Goal: Complete application form: Complete application form

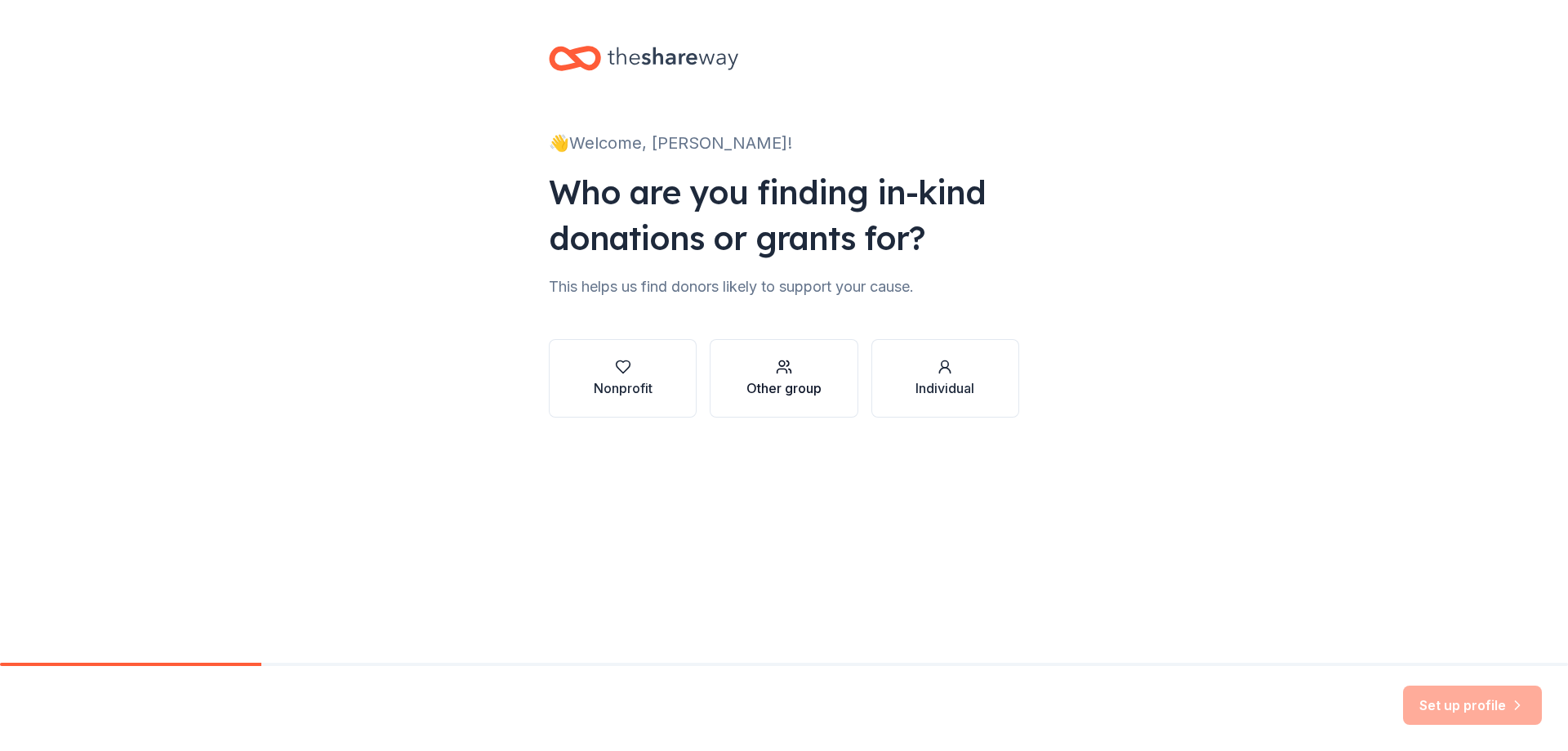
click at [774, 383] on div "Other group" at bounding box center [784, 388] width 75 height 19
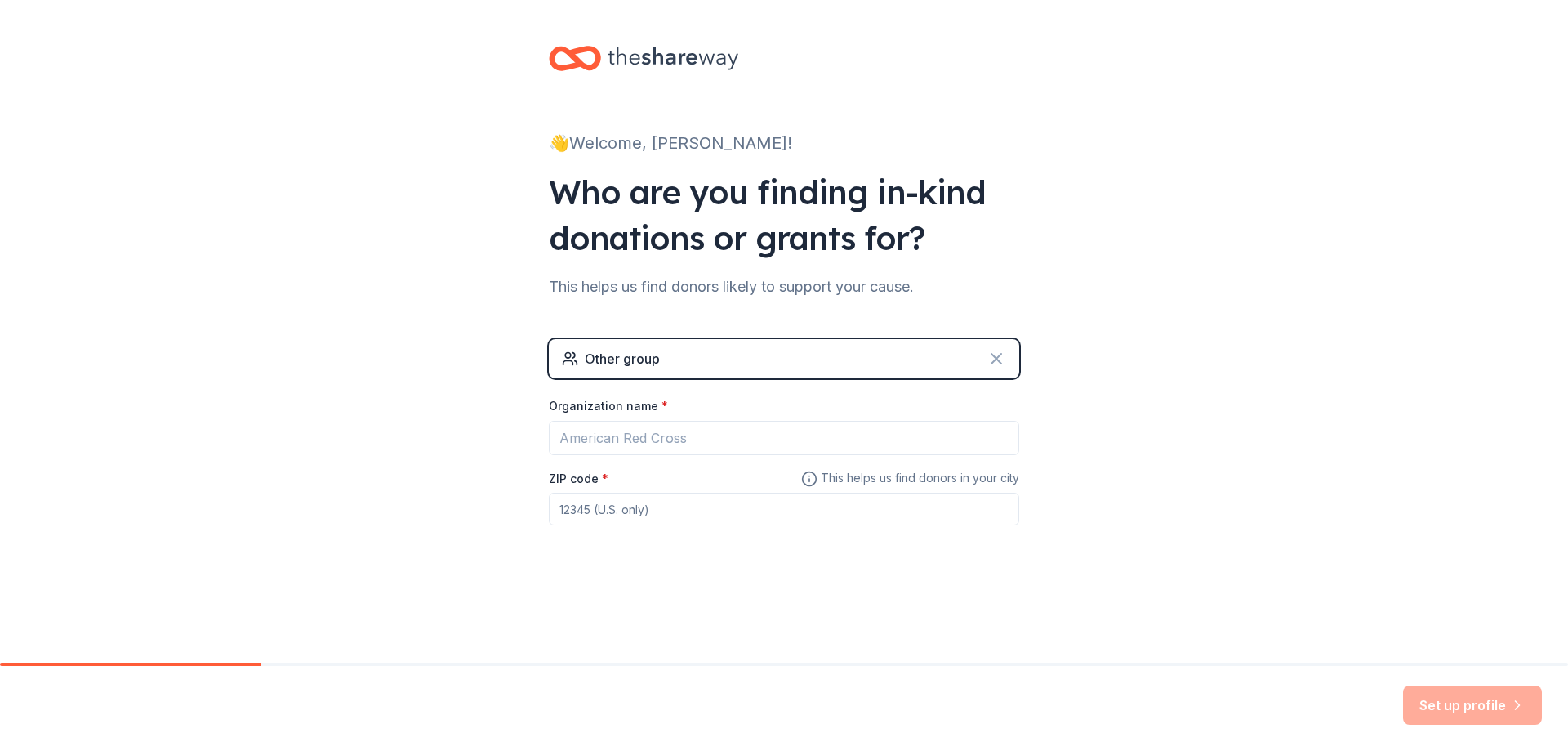
click at [988, 361] on icon at bounding box center [996, 358] width 19 height 19
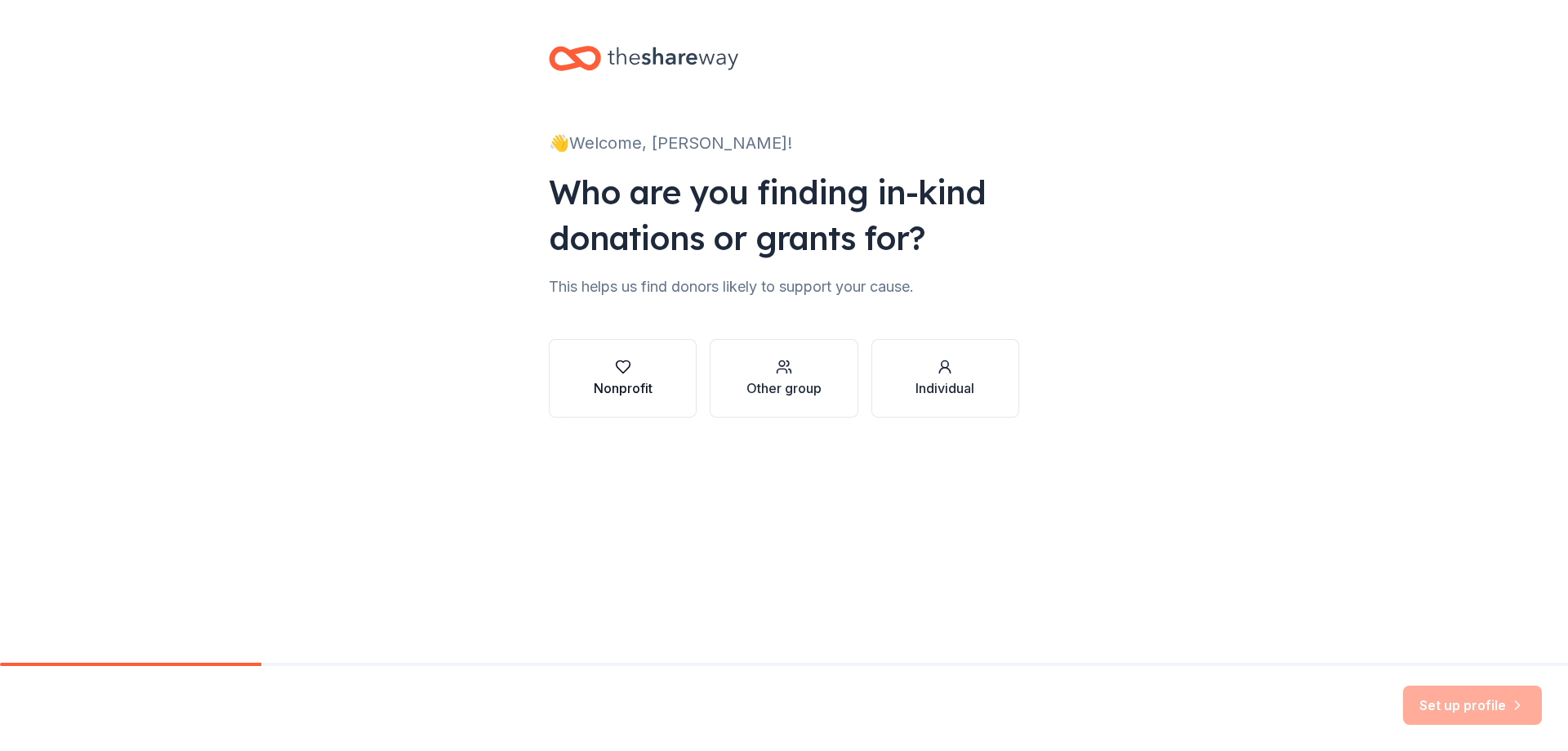
click at [628, 370] on icon "button" at bounding box center [623, 366] width 17 height 17
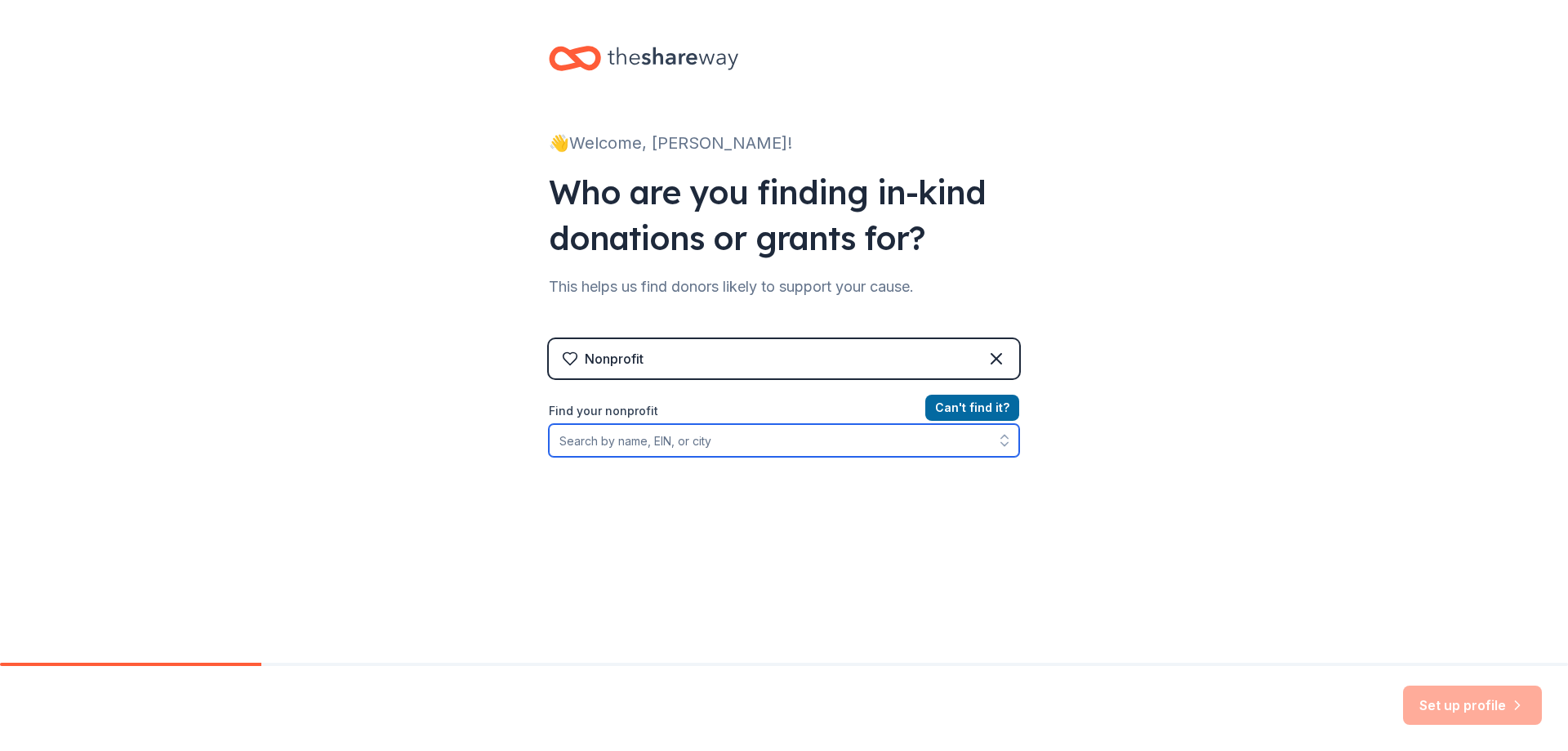
click at [629, 434] on input "Find your nonprofit" at bounding box center [784, 440] width 471 height 32
type input "new market, al"
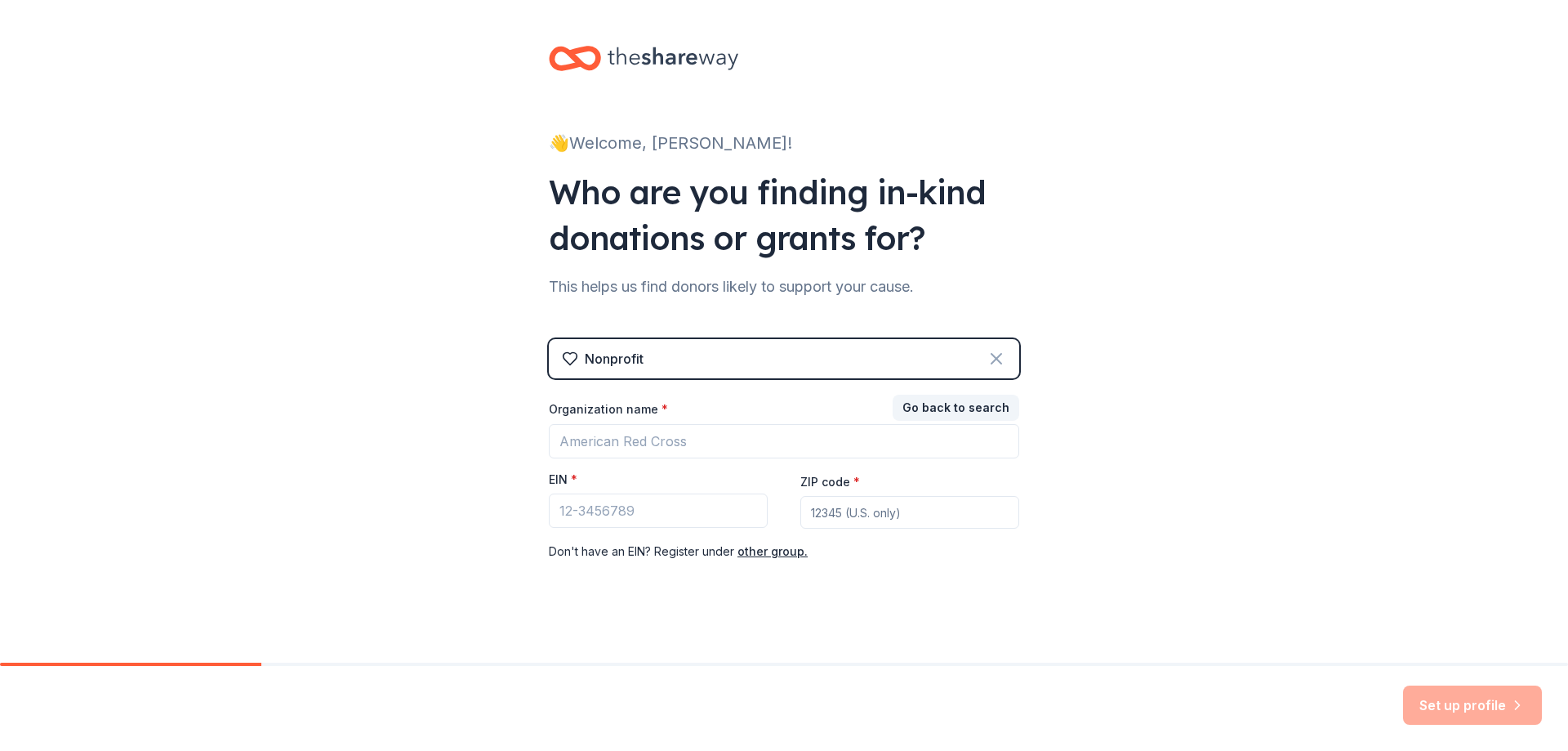
click at [986, 358] on div "Nonprofit" at bounding box center [784, 358] width 471 height 39
click at [999, 356] on icon at bounding box center [996, 358] width 19 height 19
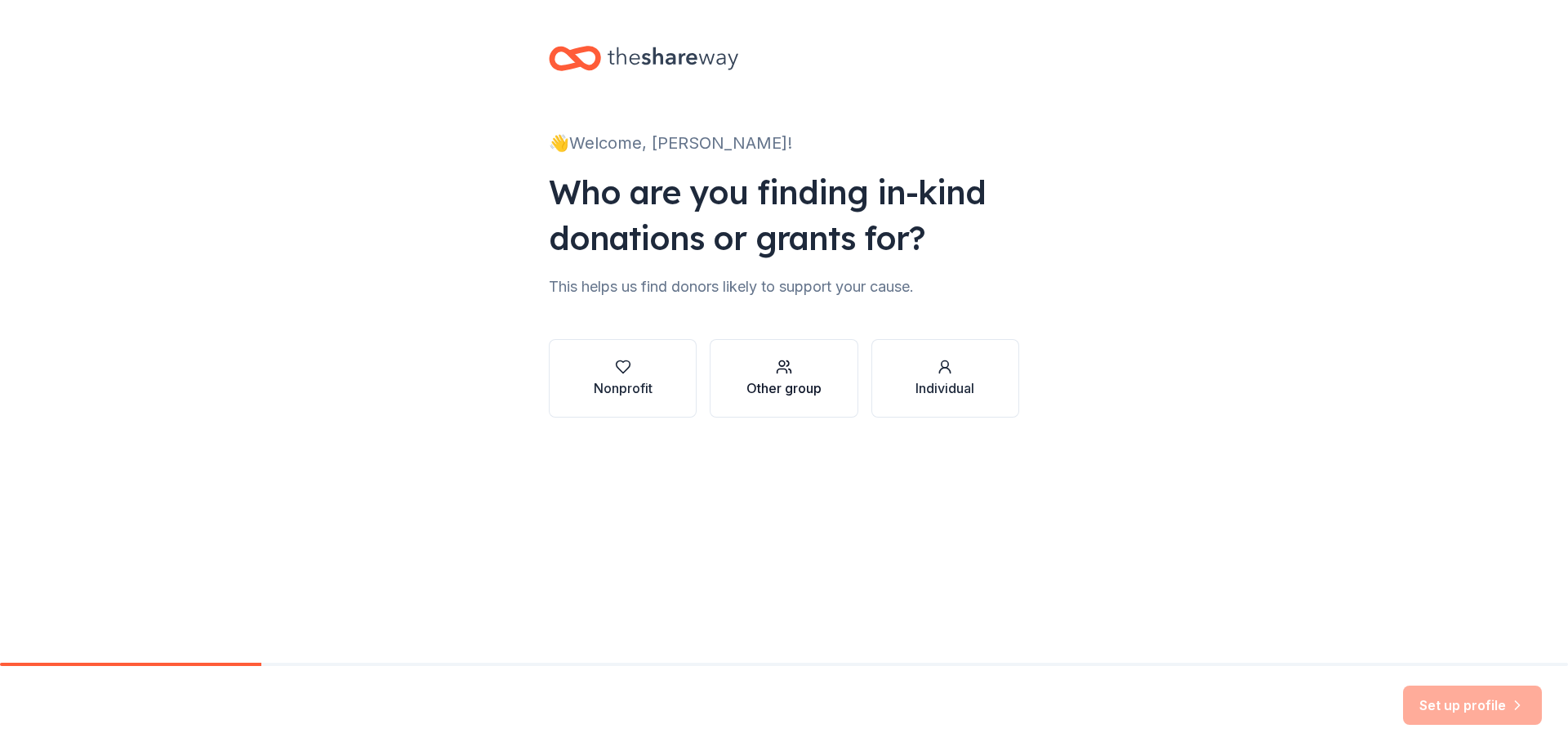
click at [804, 392] on div "Other group" at bounding box center [784, 388] width 75 height 19
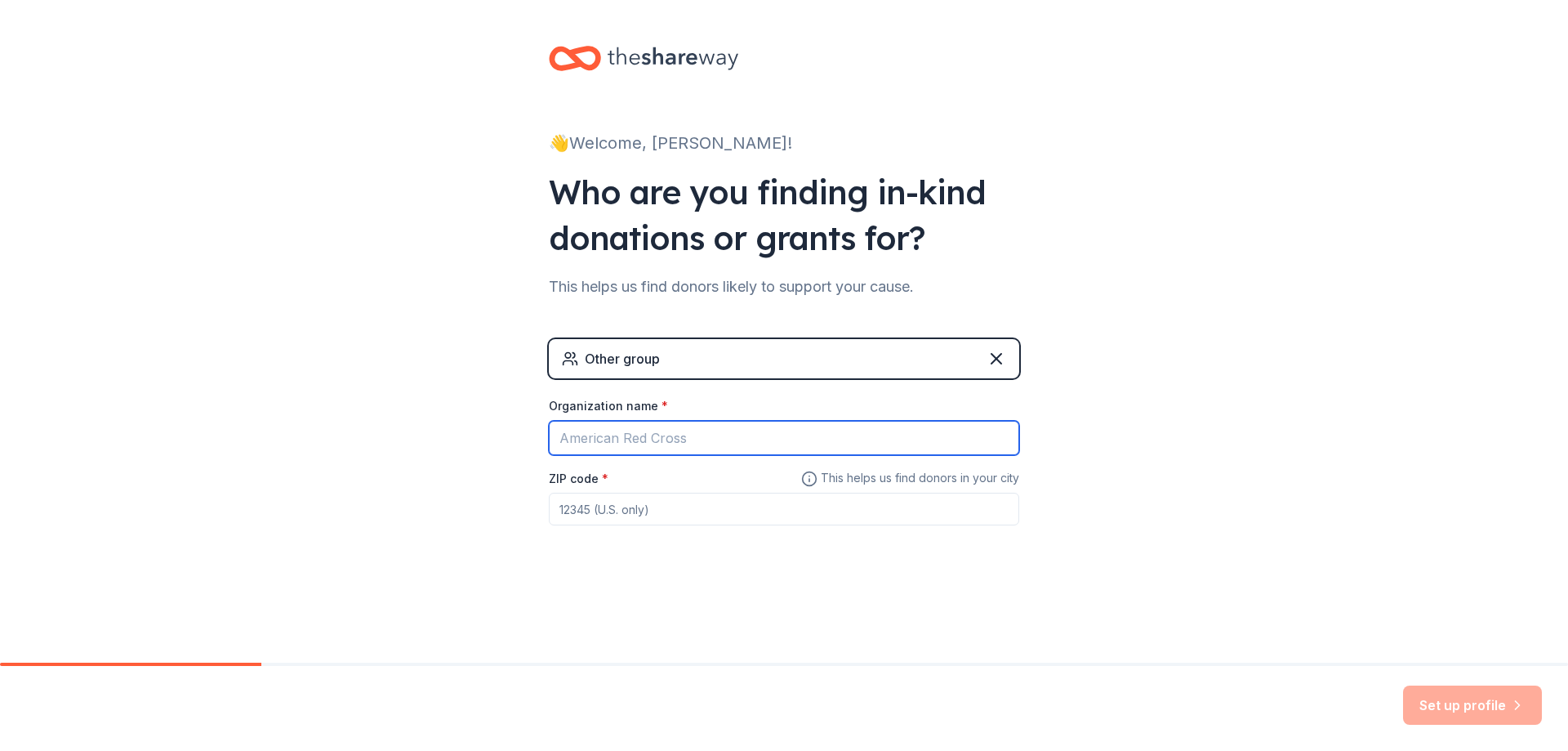
click at [782, 435] on input "Organization name *" at bounding box center [784, 437] width 471 height 34
type input "Buckhorn Indoor Percussion"
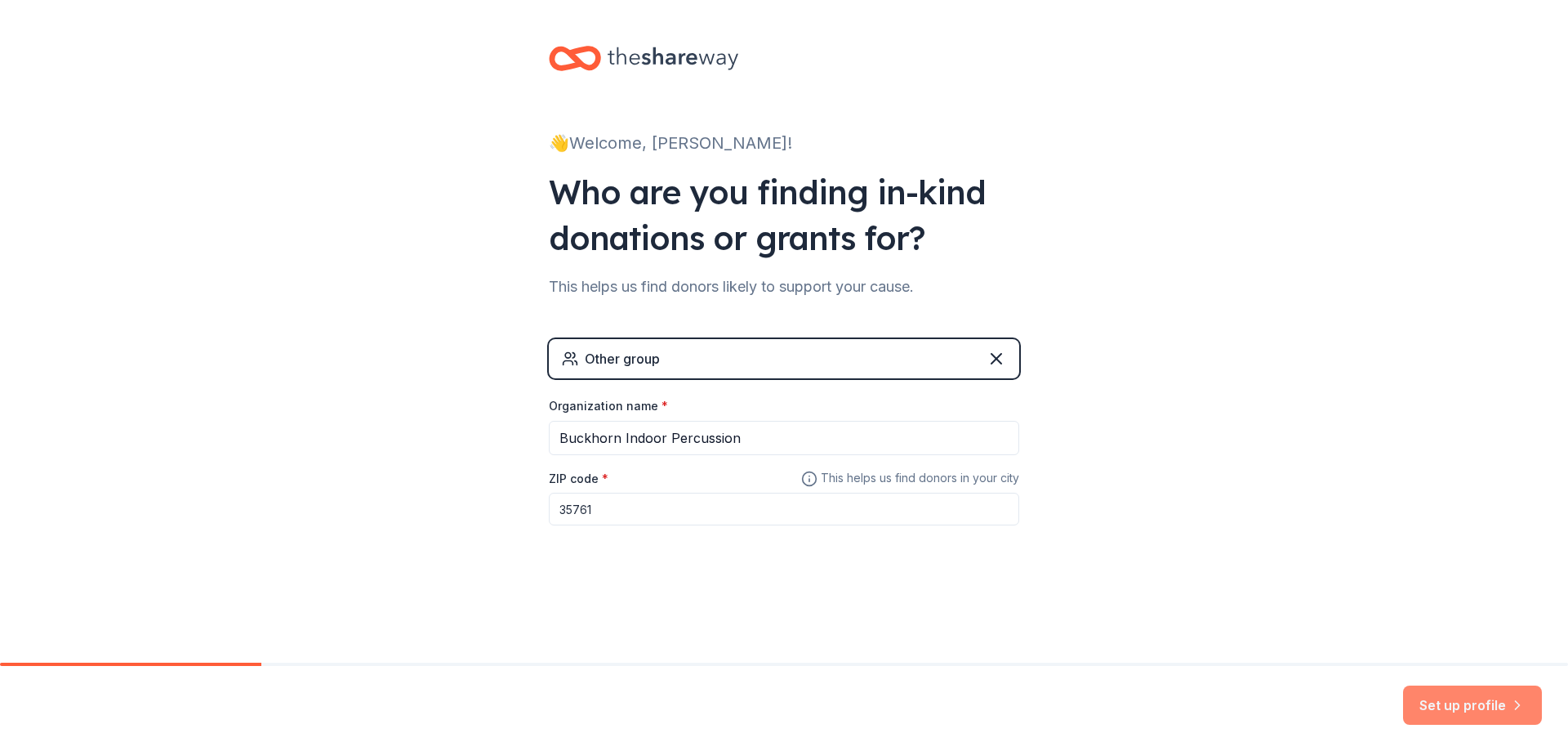
type input "35761"
click at [1482, 709] on button "Set up profile" at bounding box center [1472, 705] width 139 height 39
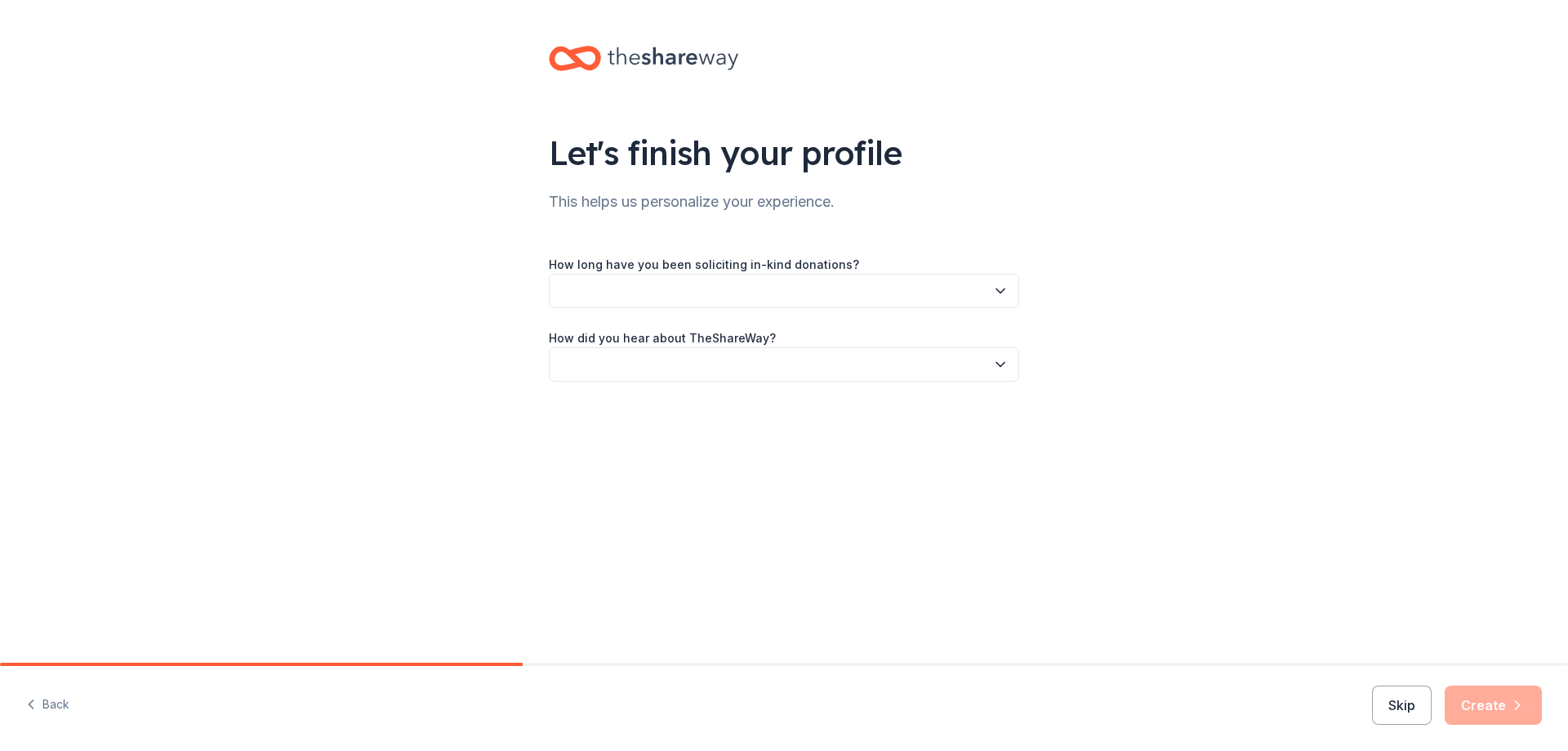
click at [816, 298] on button "button" at bounding box center [784, 290] width 471 height 34
click at [801, 329] on div "This is my first time!" at bounding box center [784, 334] width 462 height 32
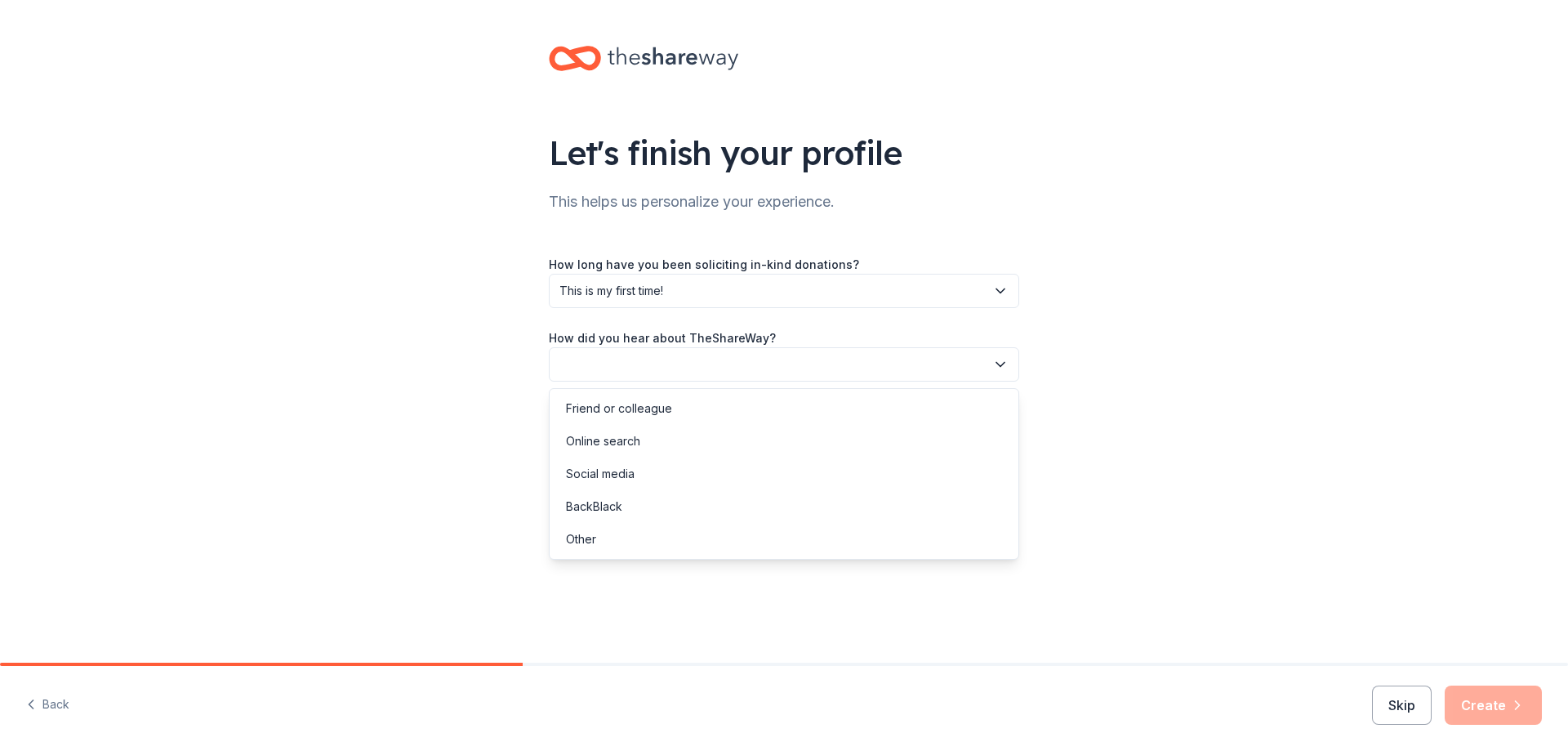
click at [794, 361] on button "button" at bounding box center [784, 364] width 471 height 34
click at [768, 443] on div "Online search" at bounding box center [784, 440] width 462 height 32
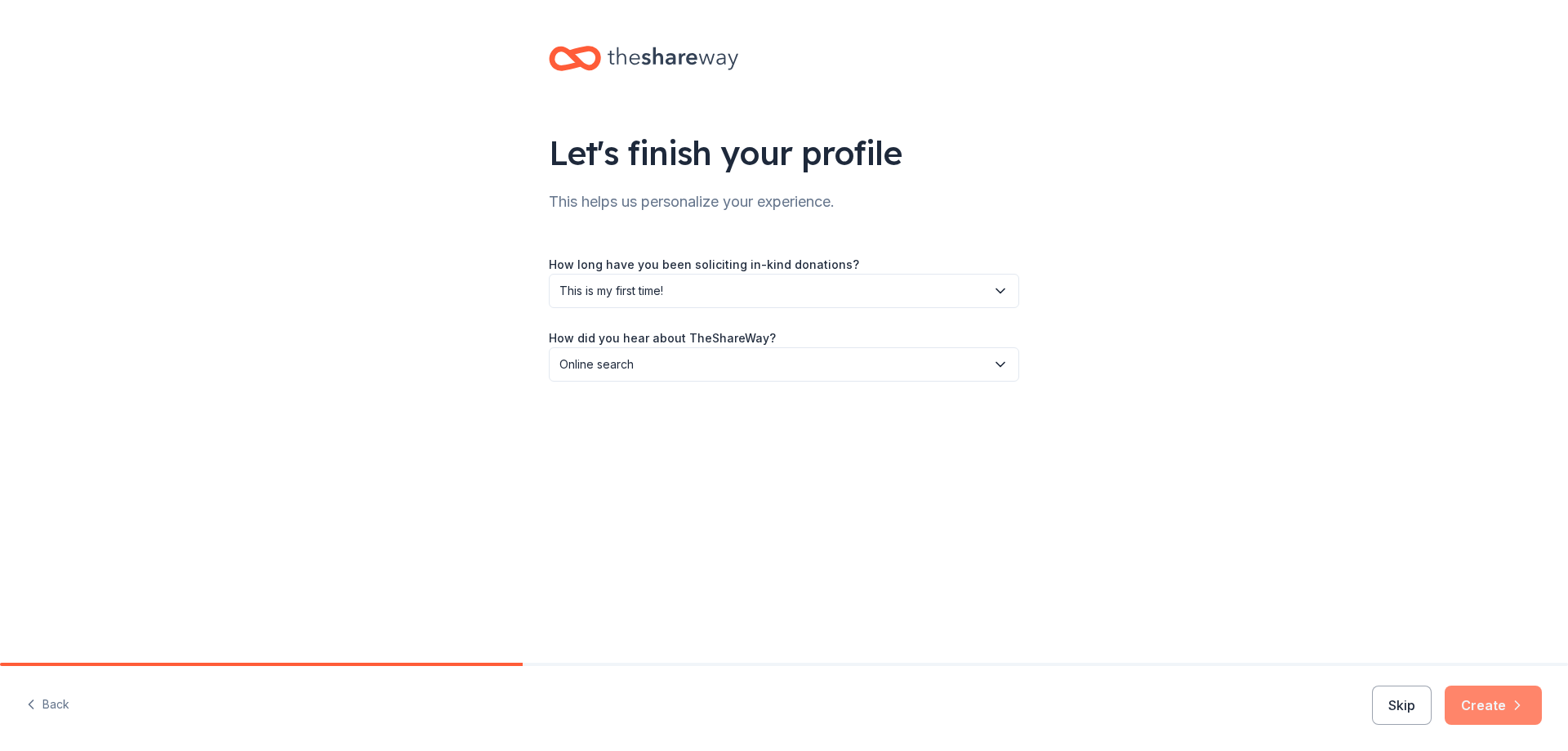
click at [1490, 697] on button "Create" at bounding box center [1493, 705] width 97 height 39
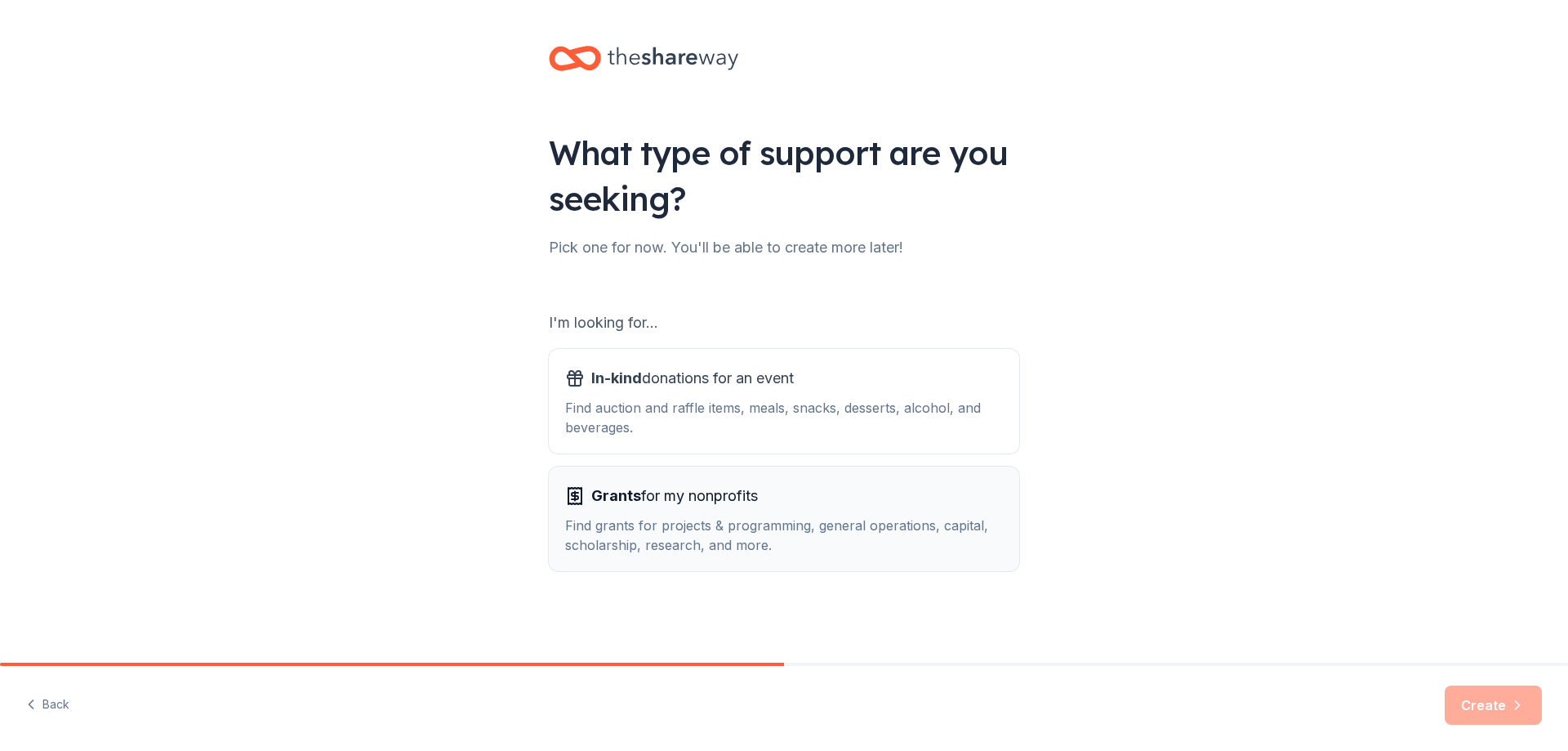
click at [856, 529] on div "Find grants for projects & programming, general operations, capital, scholarshi…" at bounding box center [784, 535] width 438 height 39
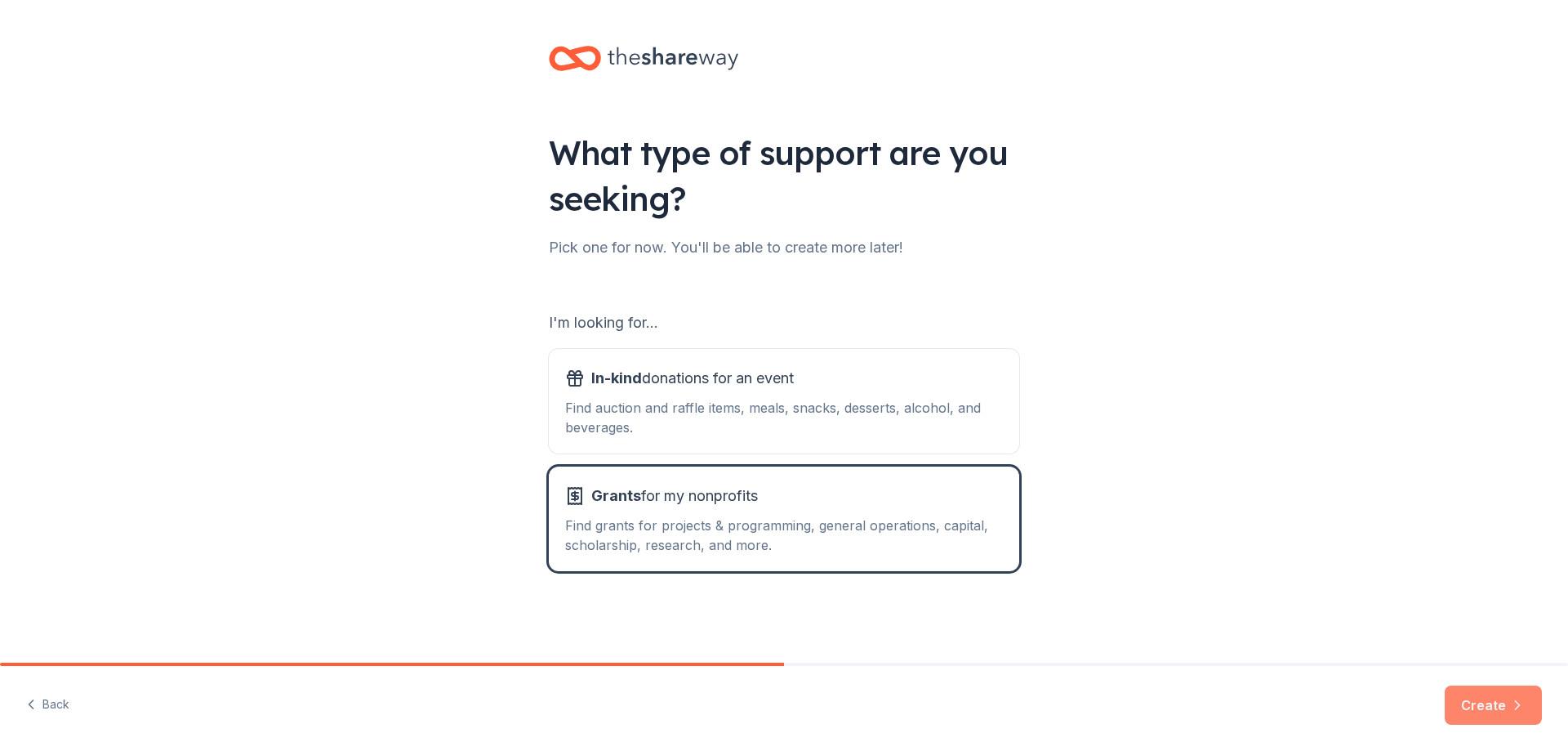
click at [1489, 709] on button "Create" at bounding box center [1493, 705] width 97 height 39
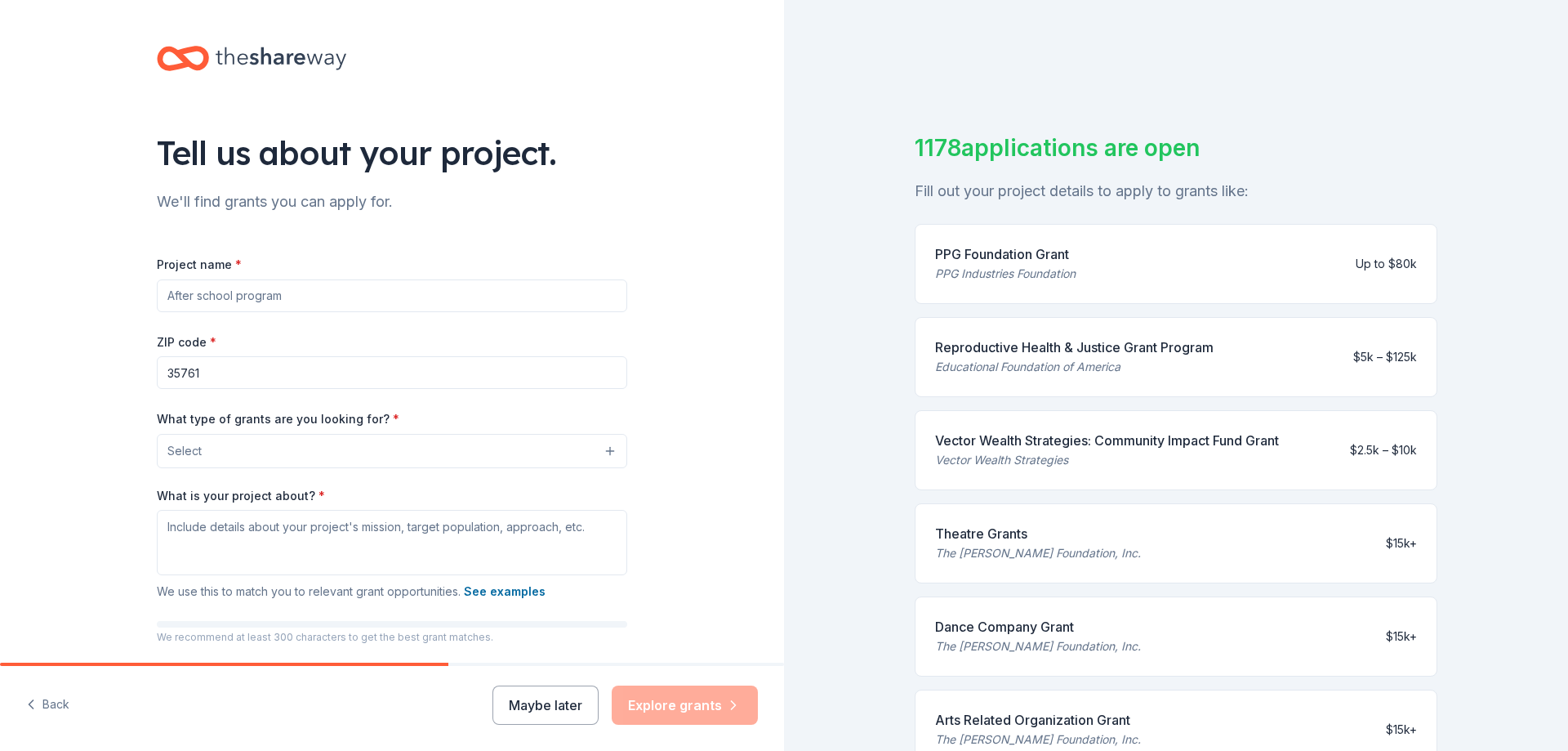
click at [354, 301] on input "Project name *" at bounding box center [392, 295] width 471 height 32
type input "Indoor Percussion"
click at [297, 440] on button "Select" at bounding box center [392, 450] width 471 height 34
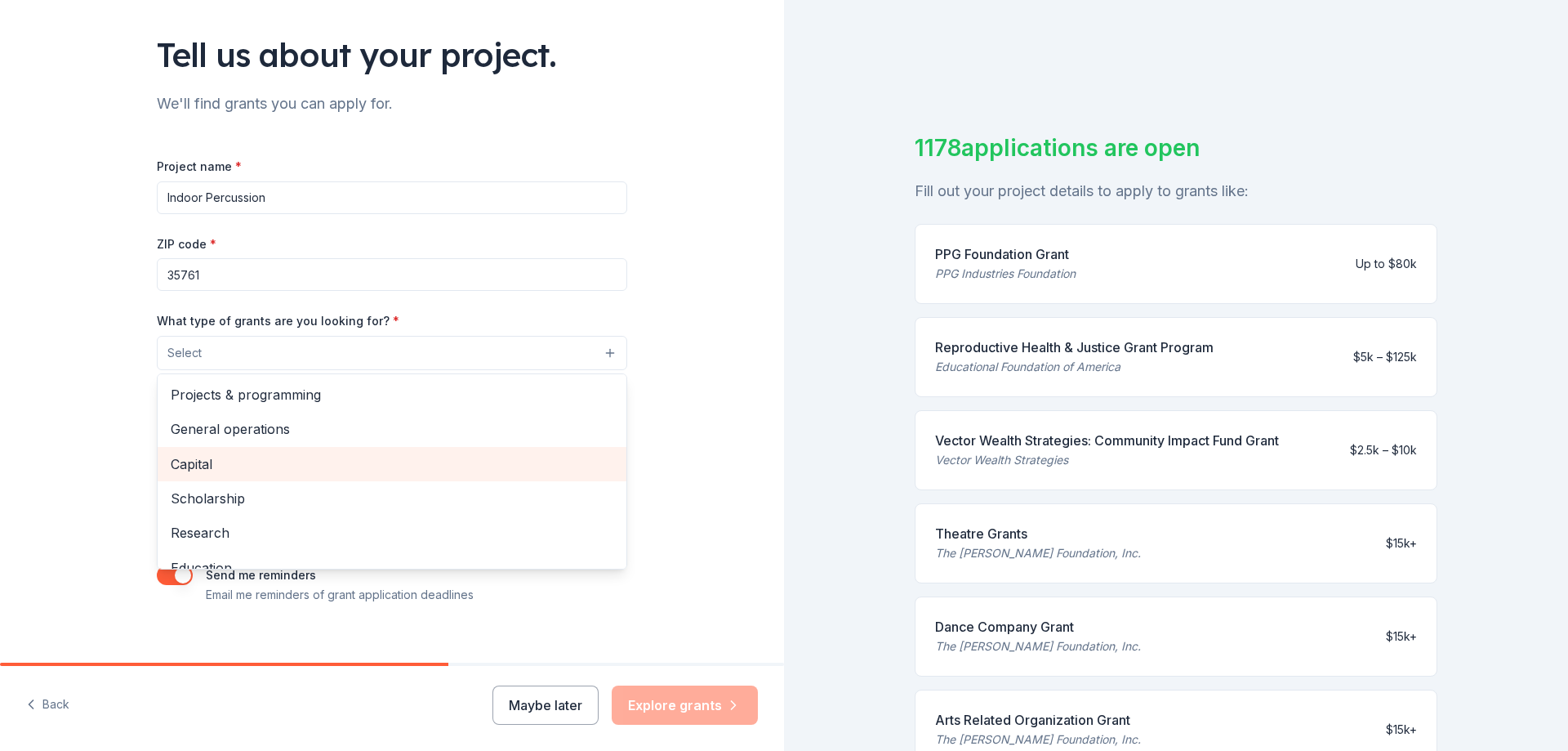
scroll to position [98, 0]
click at [381, 465] on span "Education" at bounding box center [392, 469] width 443 height 21
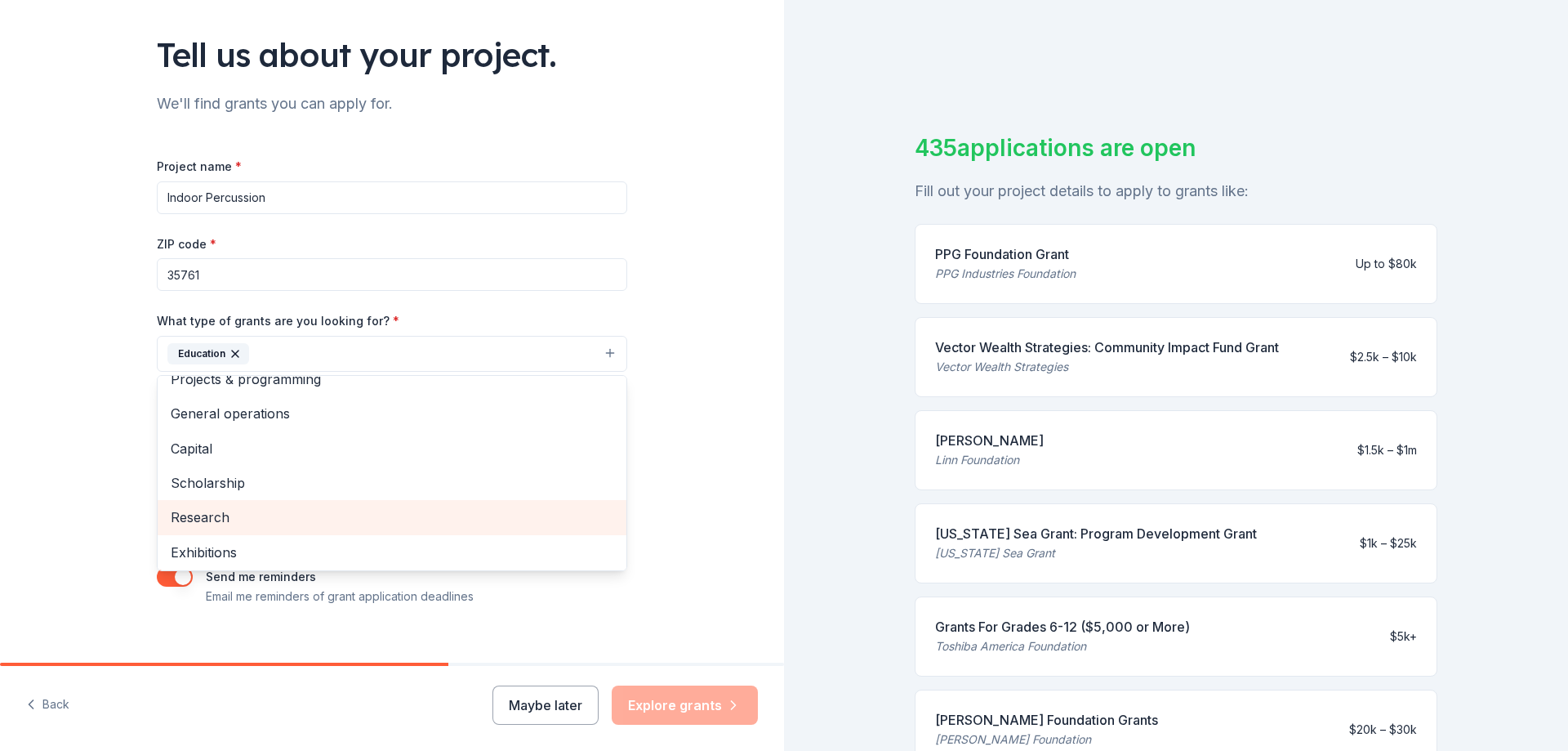
scroll to position [0, 0]
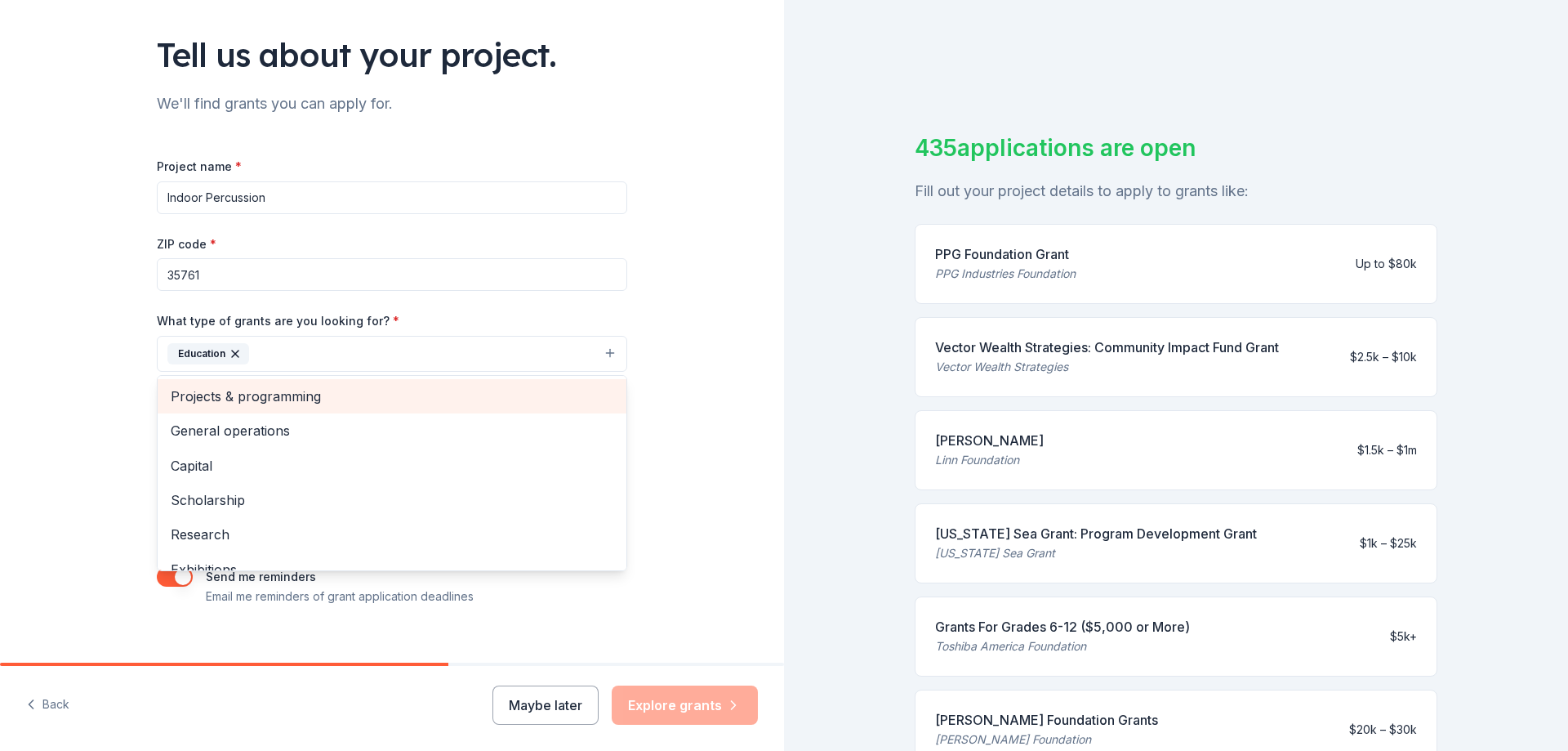
click at [372, 400] on span "Projects & programming" at bounding box center [392, 396] width 443 height 21
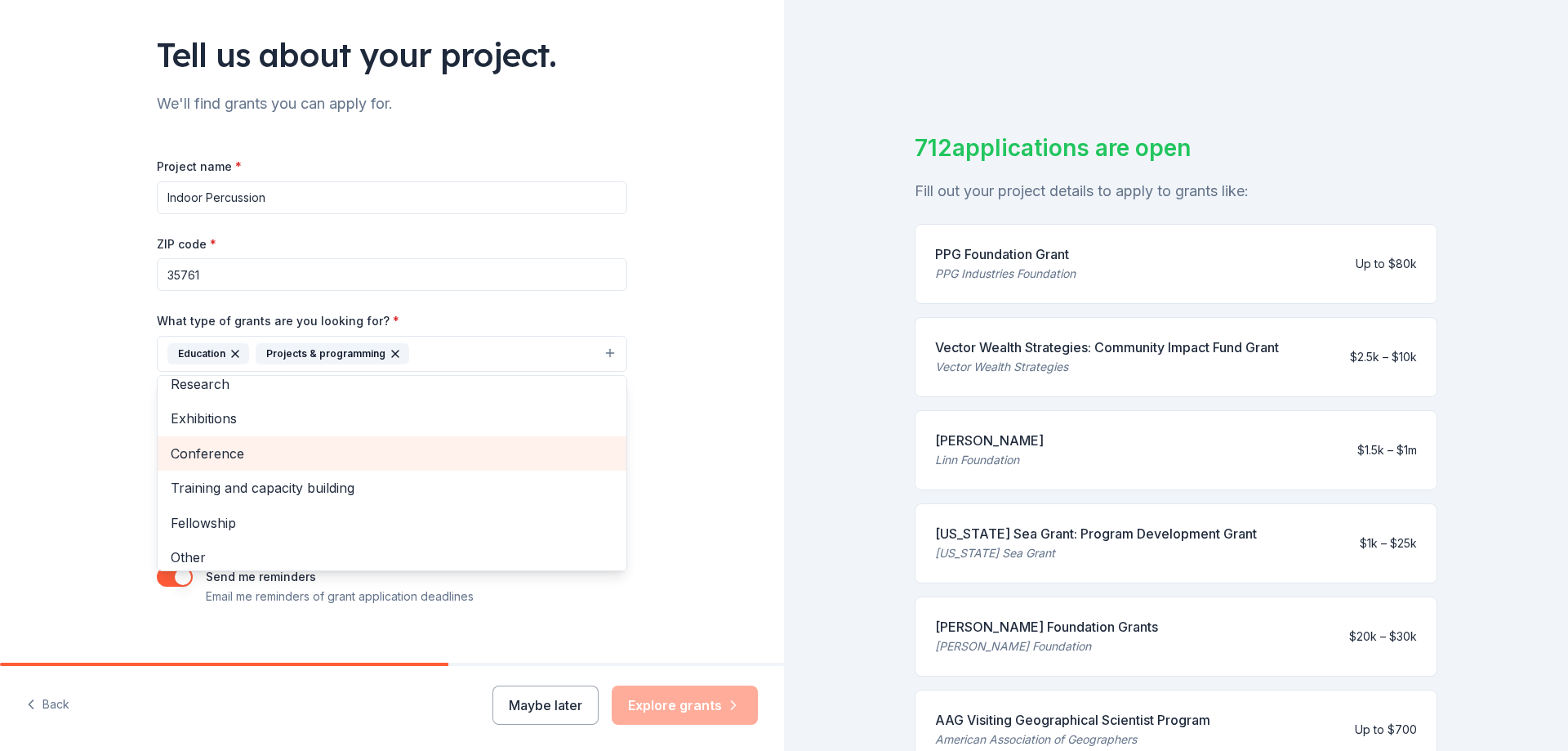
scroll to position [124, 0]
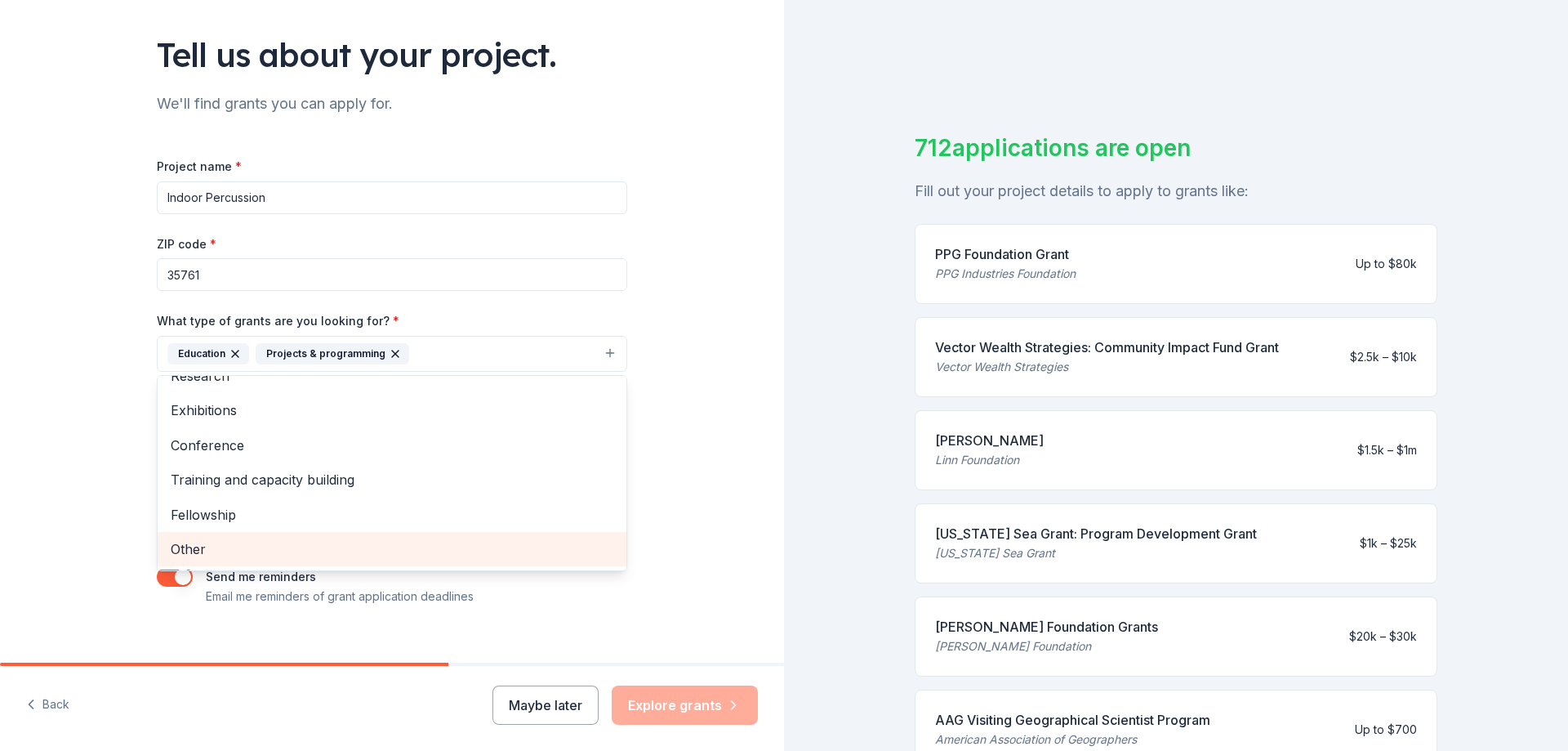
click at [262, 543] on span "Other" at bounding box center [392, 549] width 443 height 21
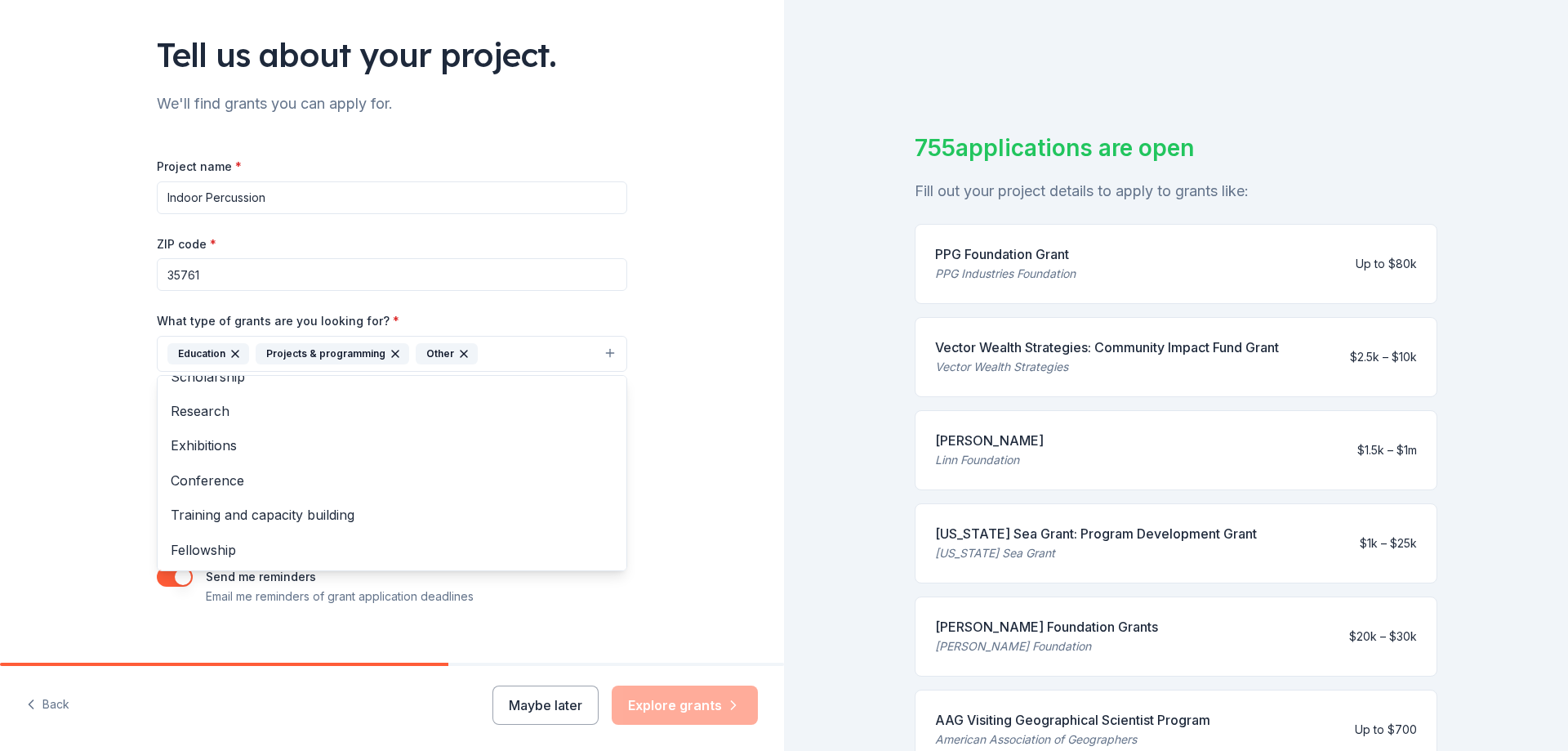
click at [58, 448] on div "Tell us about your project. We'll find grants you can apply for. Project name *…" at bounding box center [392, 293] width 784 height 782
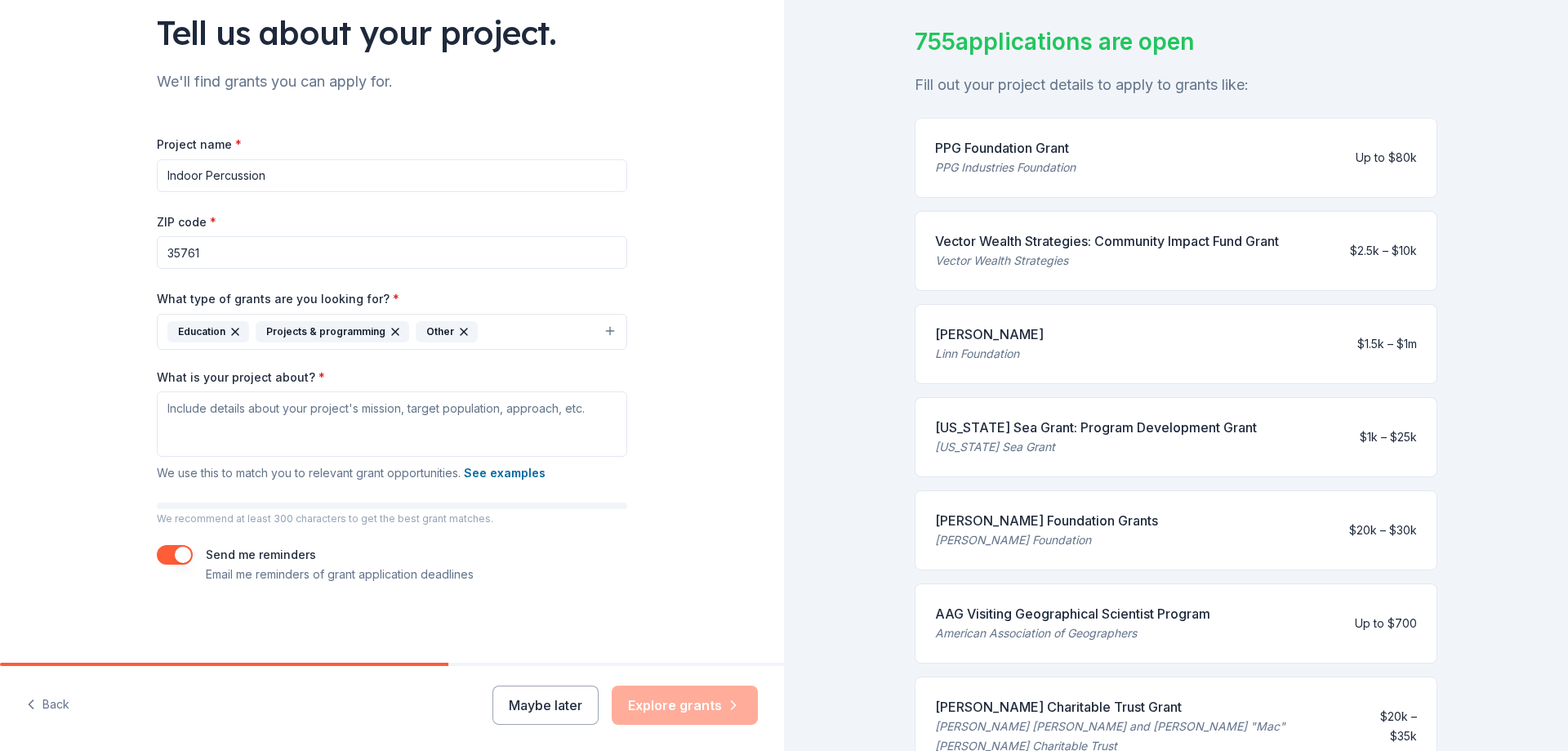
scroll to position [490, 0]
